Goal: Information Seeking & Learning: Learn about a topic

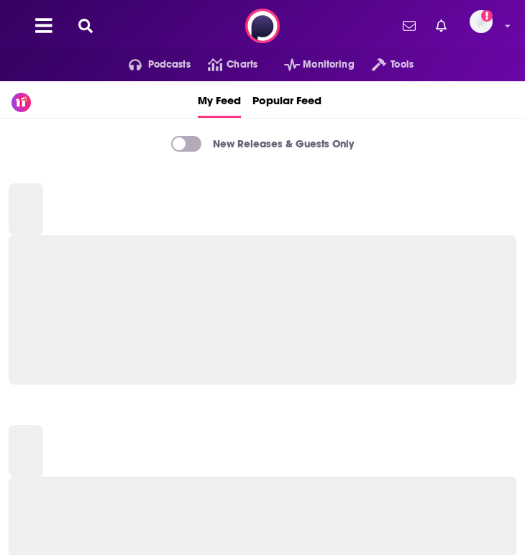
click at [89, 25] on icon at bounding box center [85, 26] width 14 height 14
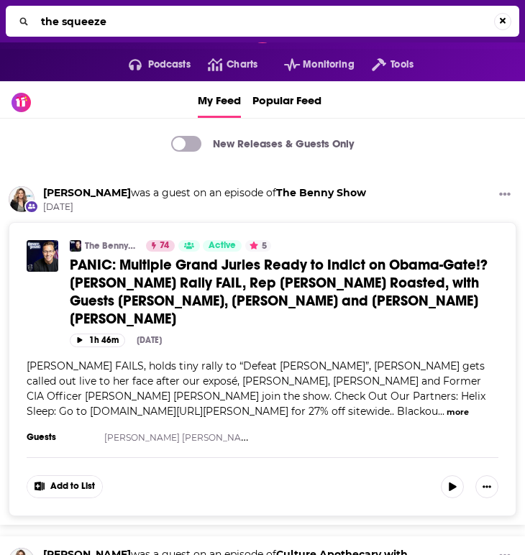
type input "the squeeze"
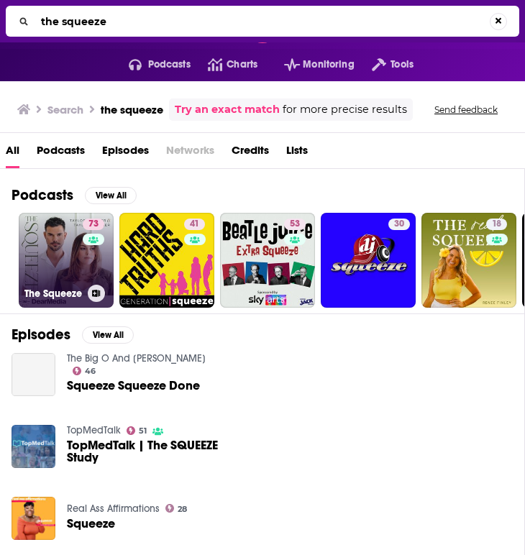
click at [60, 247] on link "73 The Squeeze" at bounding box center [66, 260] width 95 height 95
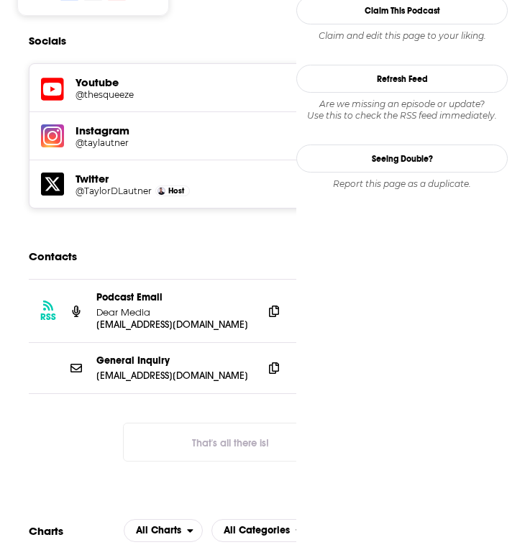
scroll to position [1369, 0]
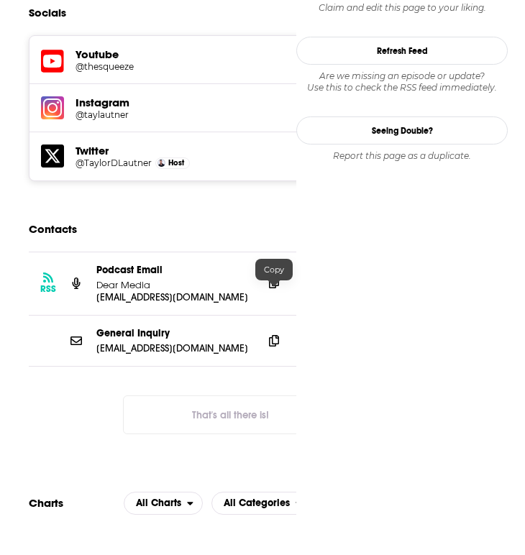
click at [270, 288] on icon at bounding box center [274, 283] width 10 height 12
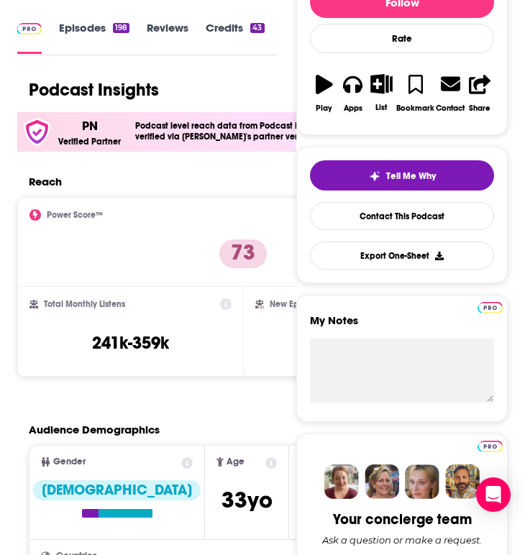
scroll to position [239, 0]
